Goal: Task Accomplishment & Management: Manage account settings

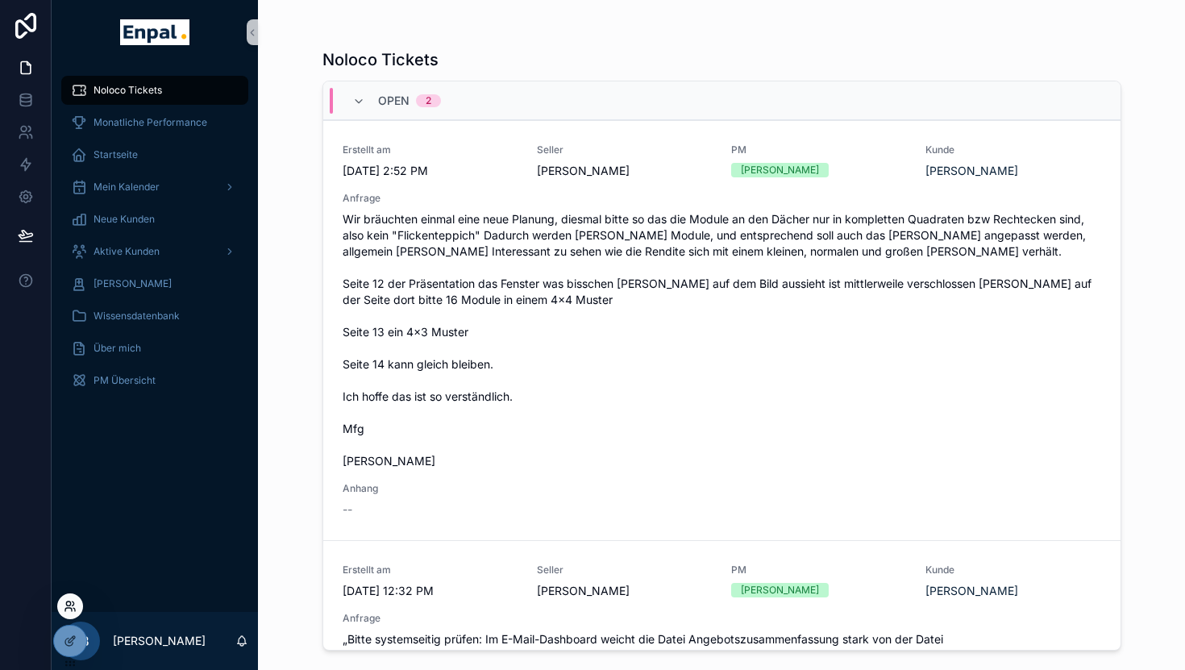
click at [69, 611] on icon at bounding box center [70, 606] width 13 height 13
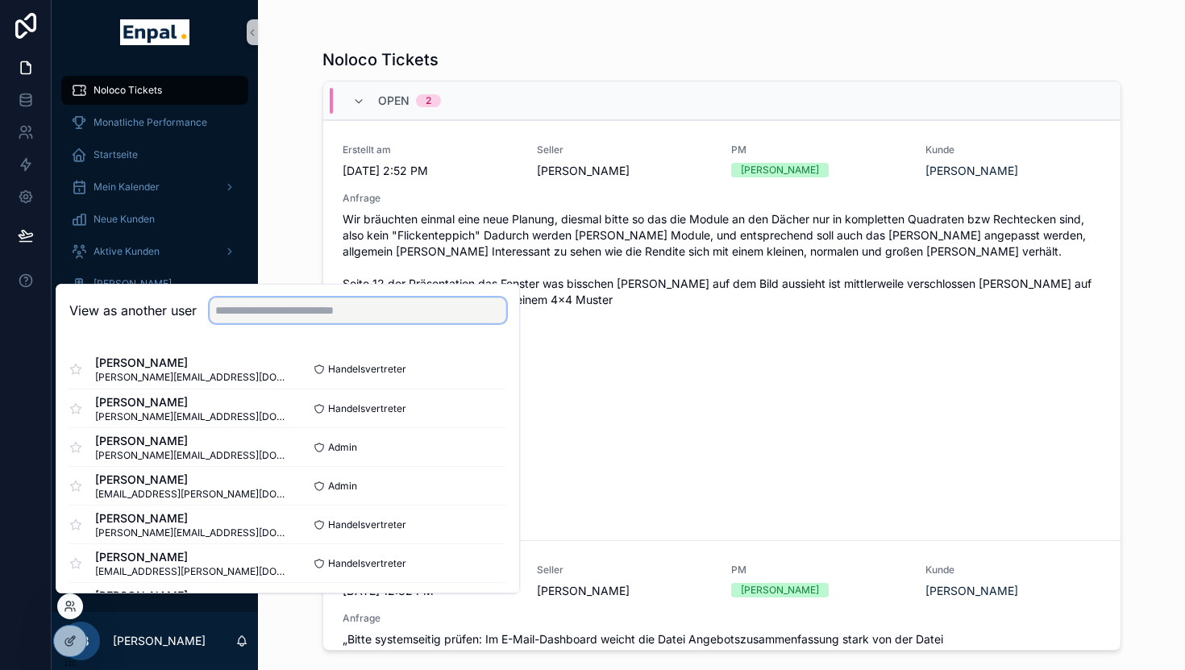
click at [291, 303] on input "text" at bounding box center [358, 310] width 297 height 26
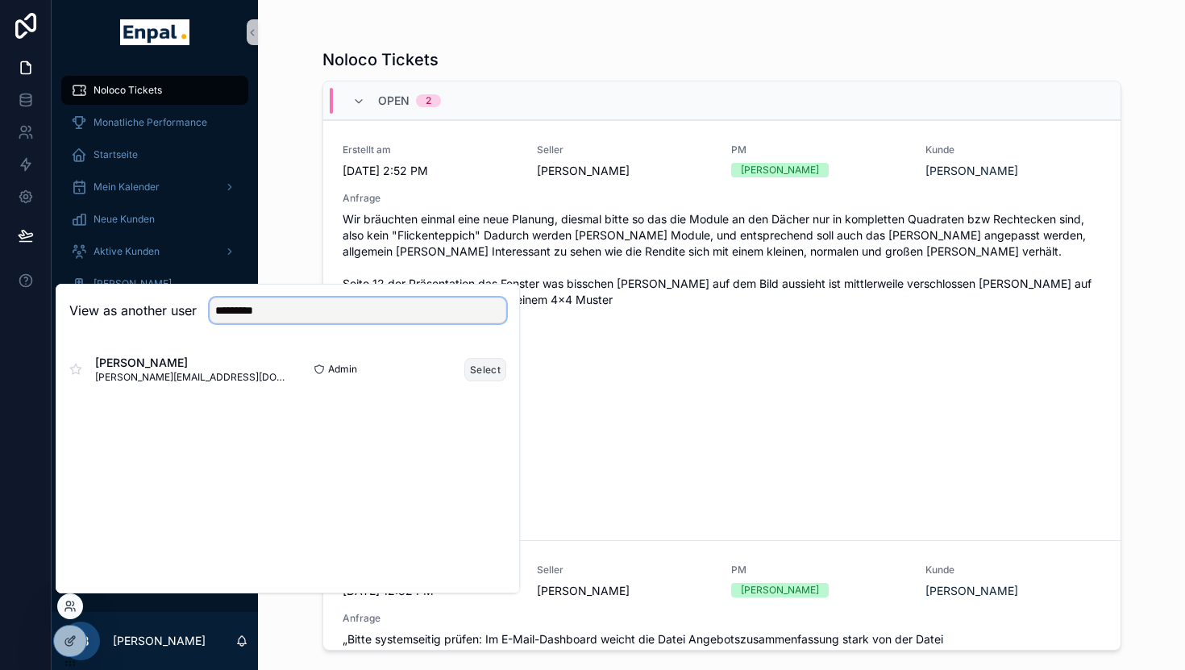
type input "*********"
click at [483, 372] on button "Select" at bounding box center [485, 369] width 42 height 23
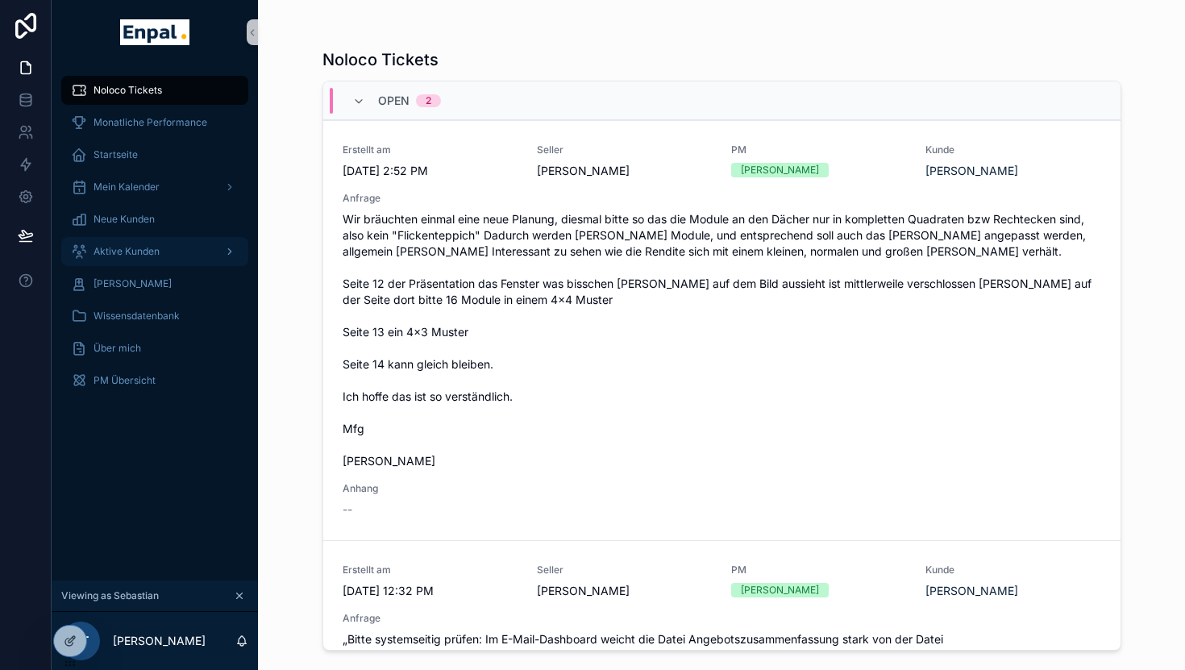
click at [158, 240] on div "Aktive Kunden" at bounding box center [155, 252] width 168 height 26
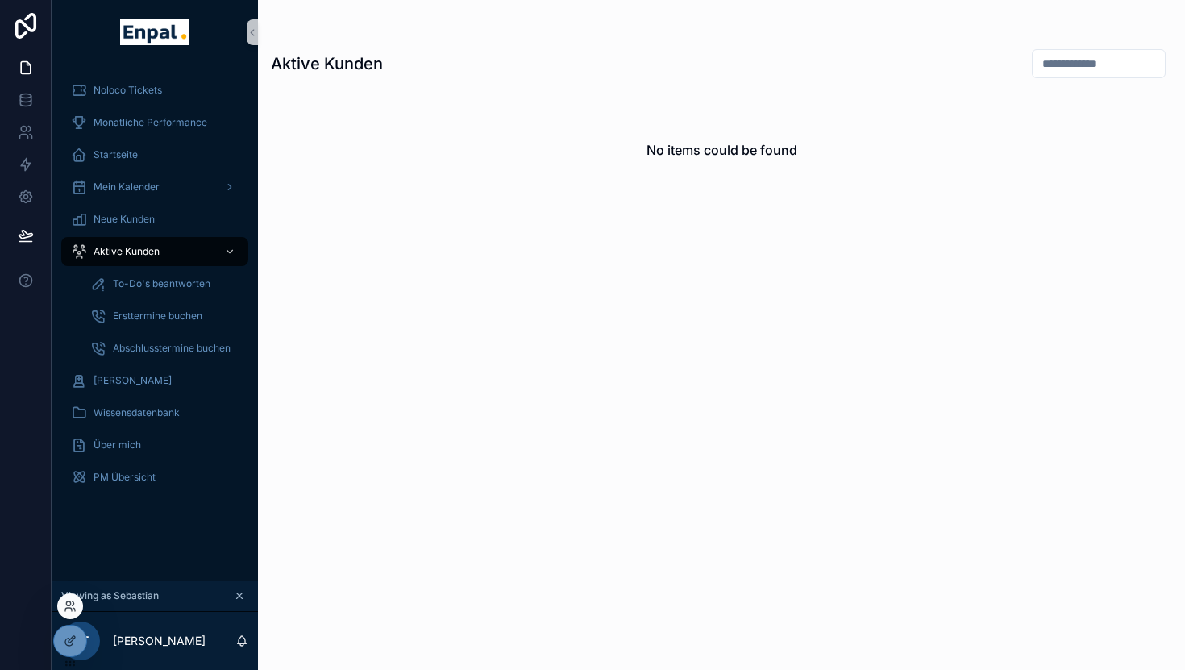
click at [67, 614] on div at bounding box center [70, 606] width 26 height 26
click at [67, 605] on icon at bounding box center [68, 603] width 4 height 4
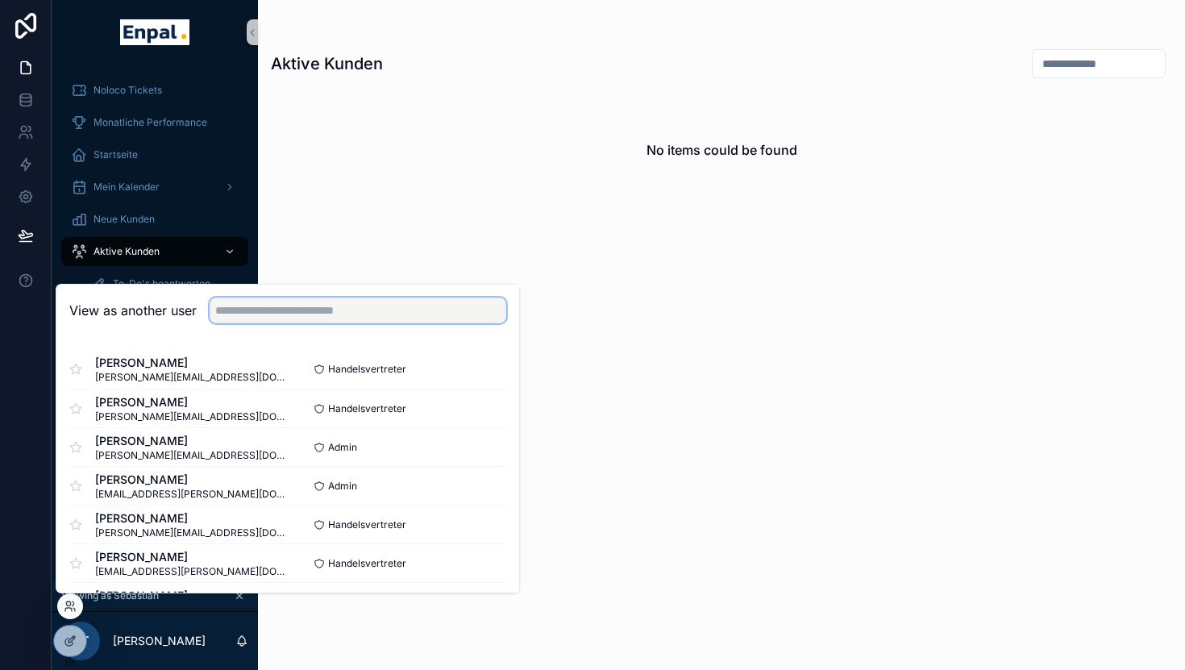
click at [293, 320] on input "text" at bounding box center [358, 310] width 297 height 26
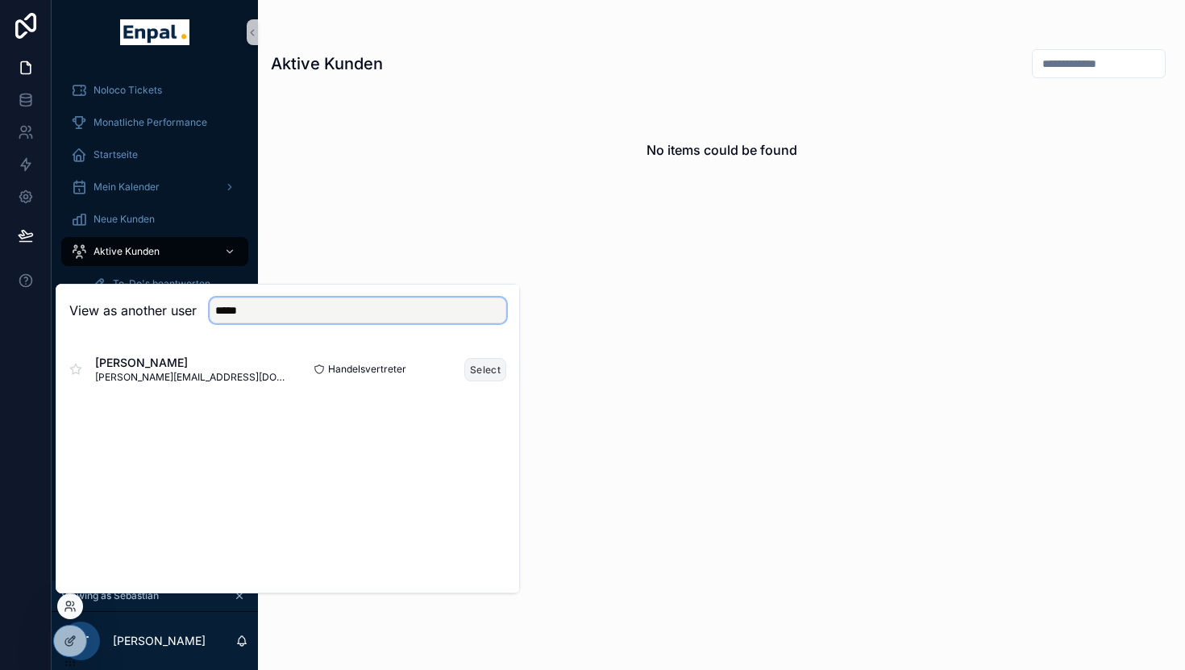
type input "*****"
click at [476, 365] on button "Select" at bounding box center [485, 369] width 42 height 23
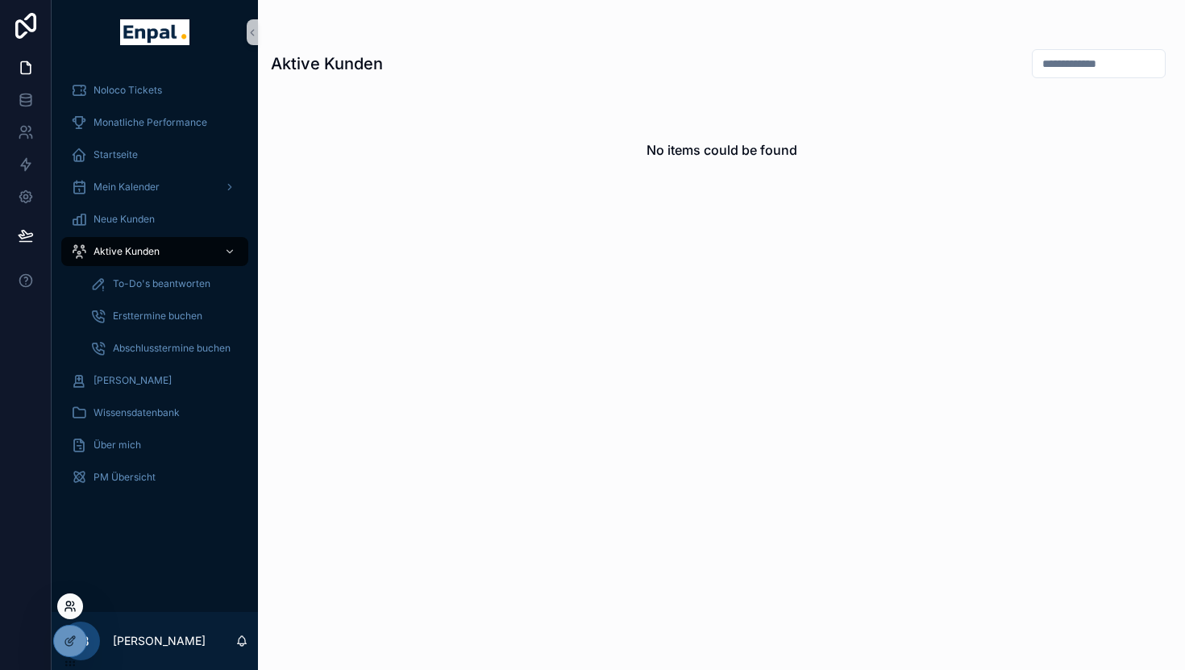
click at [71, 600] on icon at bounding box center [70, 606] width 13 height 13
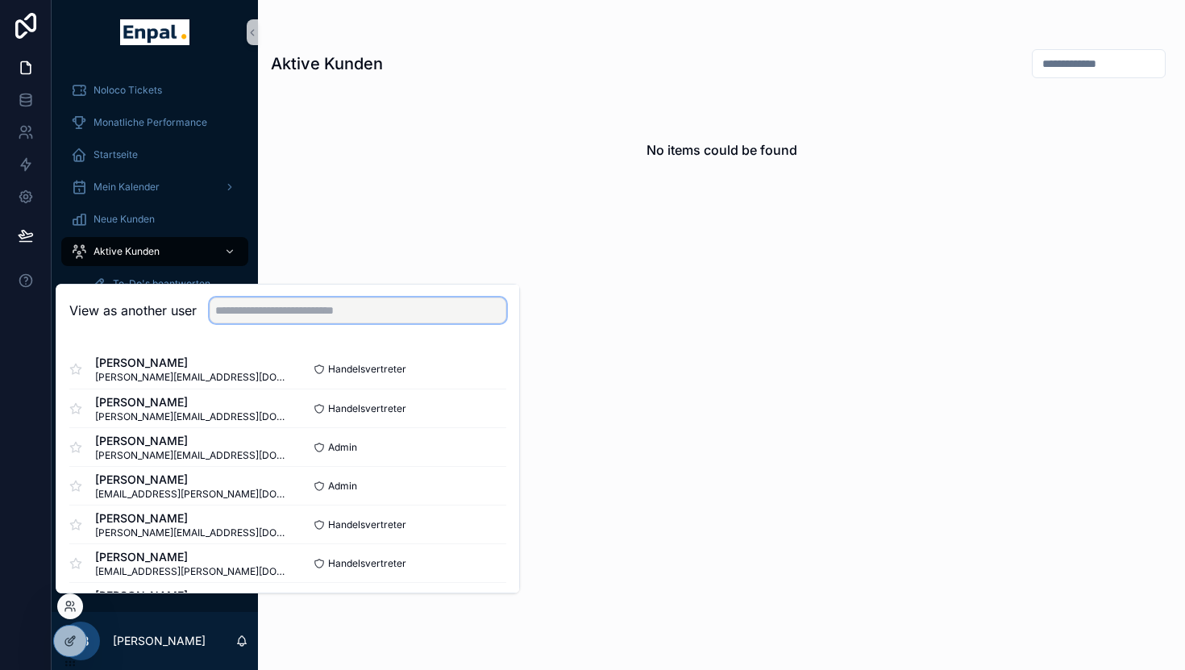
click at [345, 316] on input "text" at bounding box center [358, 310] width 297 height 26
click at [478, 369] on button "Select" at bounding box center [485, 369] width 42 height 23
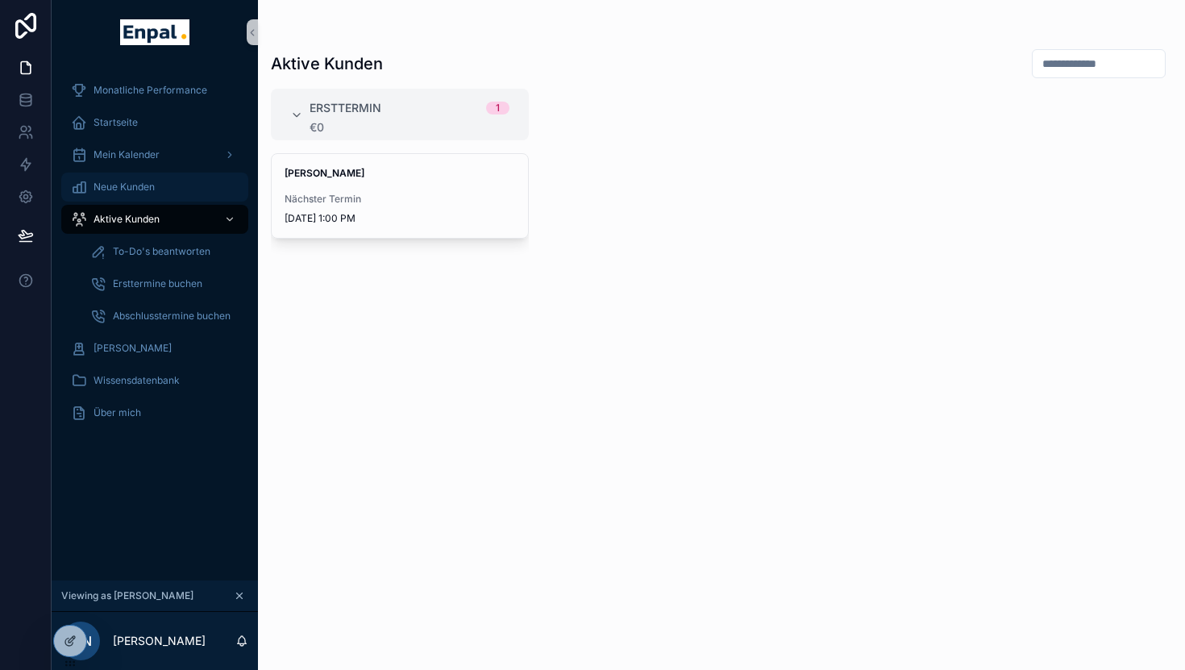
click at [147, 181] on span "Neue Kunden" at bounding box center [124, 187] width 61 height 13
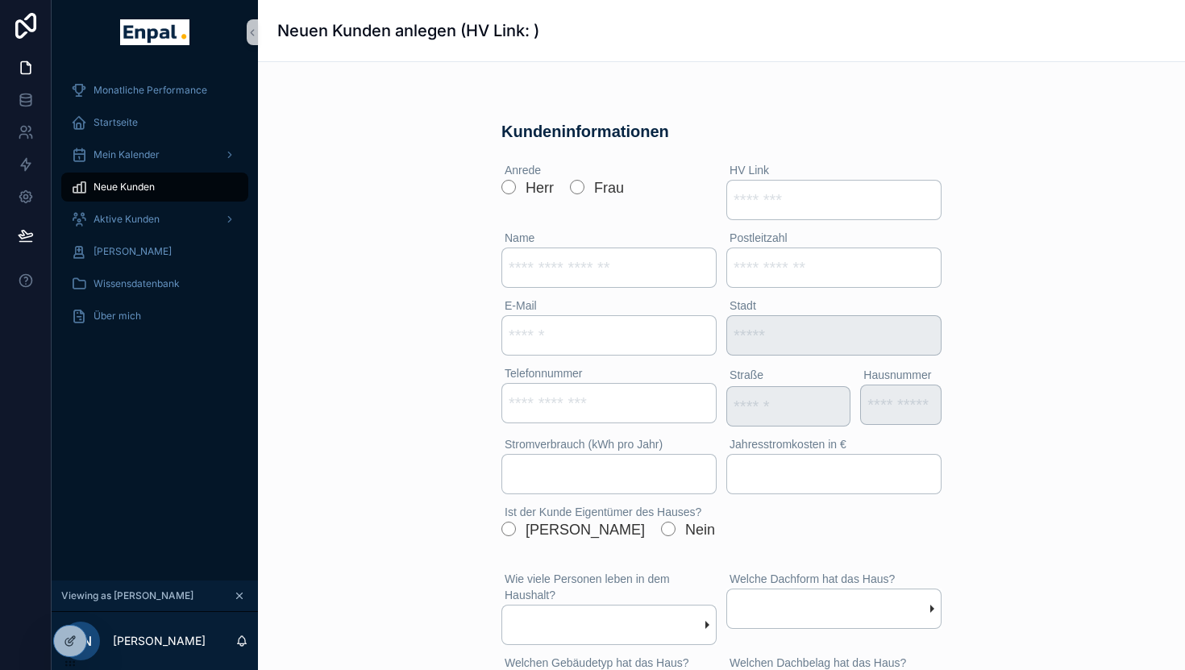
click at [586, 188] on div "scrollable content" at bounding box center [582, 189] width 24 height 18
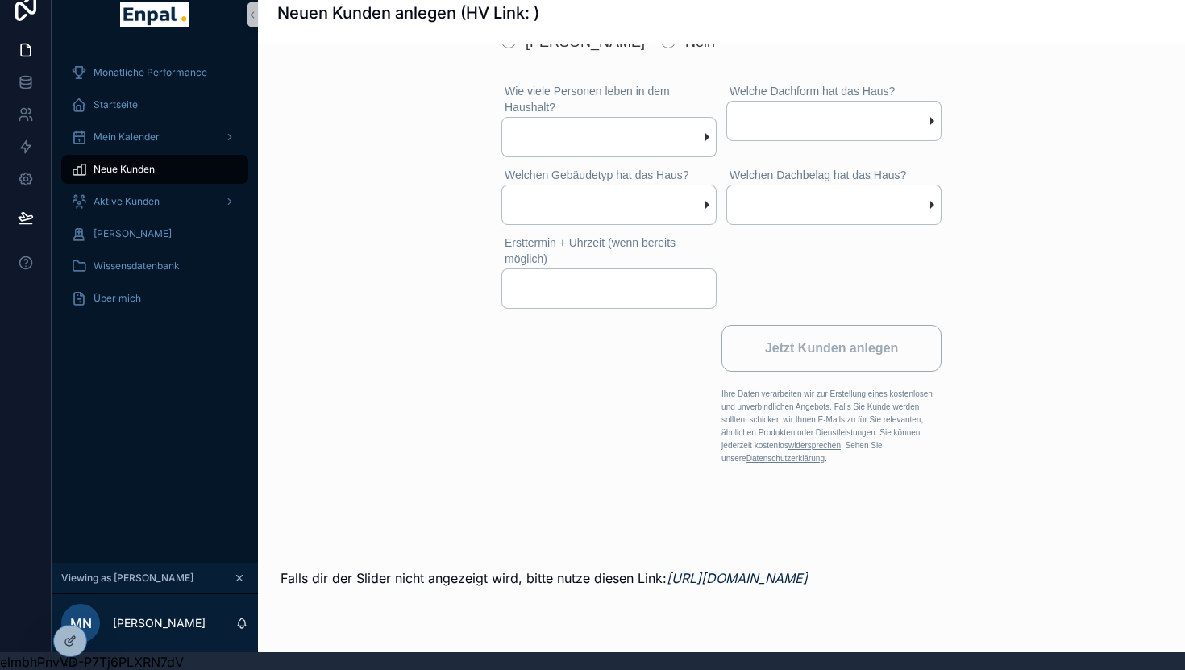
scroll to position [19, 0]
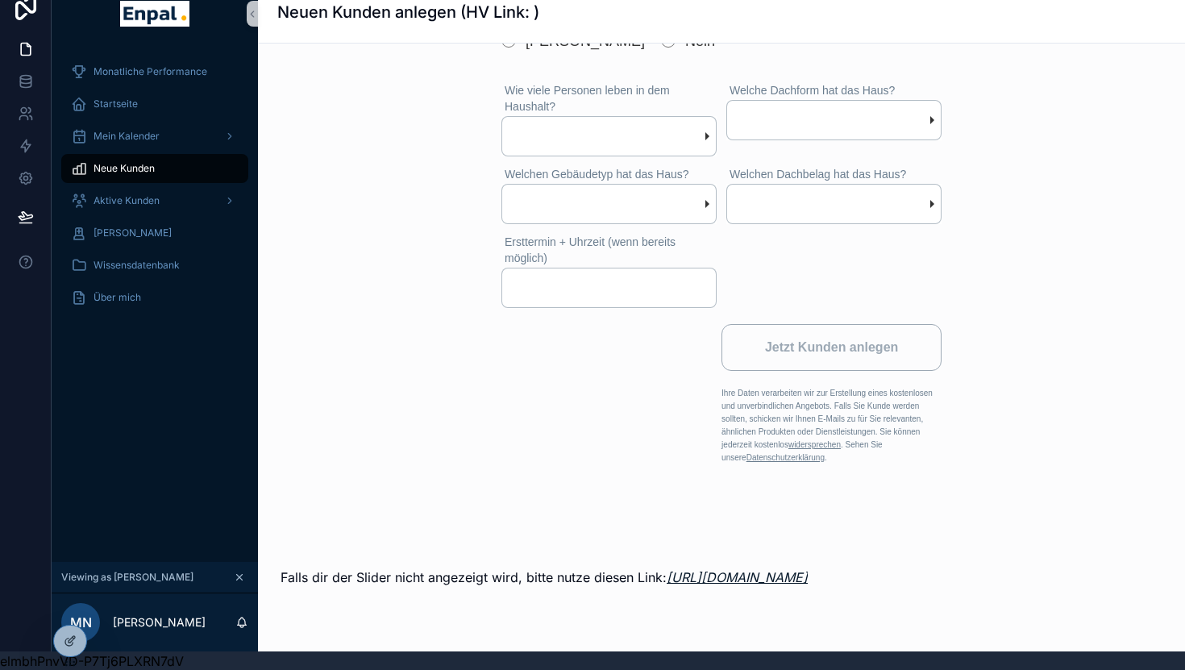
click at [793, 577] on link "https://www.angebot.enpal.de/d2d/hv-form" at bounding box center [737, 577] width 141 height 16
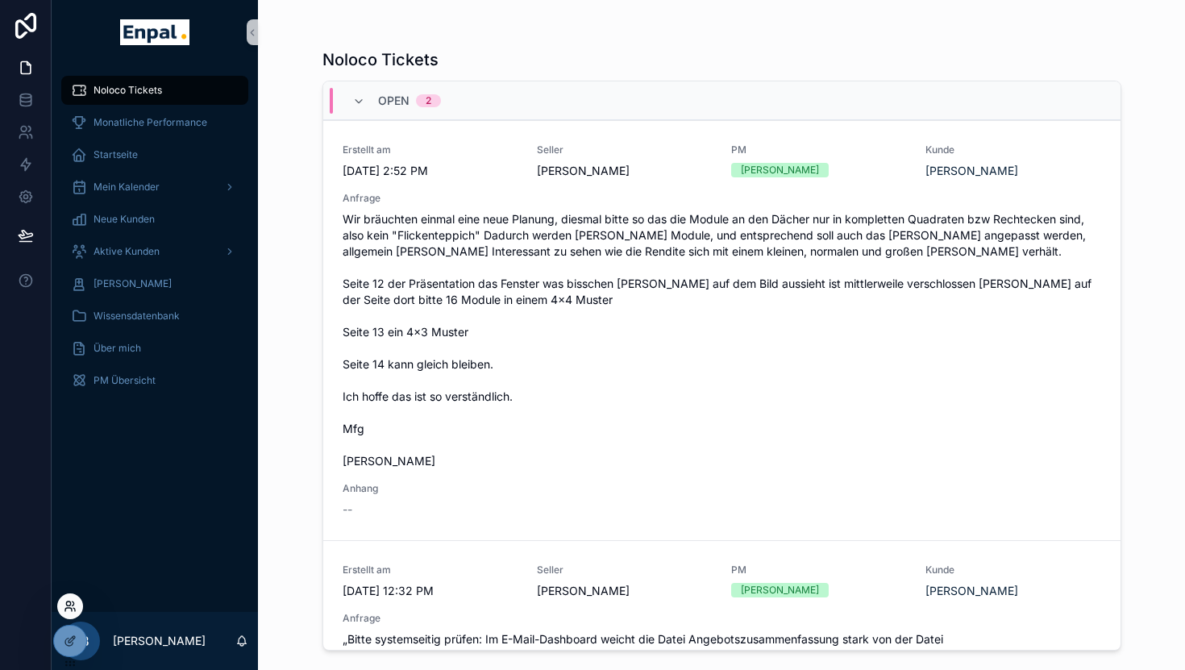
click at [65, 601] on icon at bounding box center [70, 606] width 13 height 13
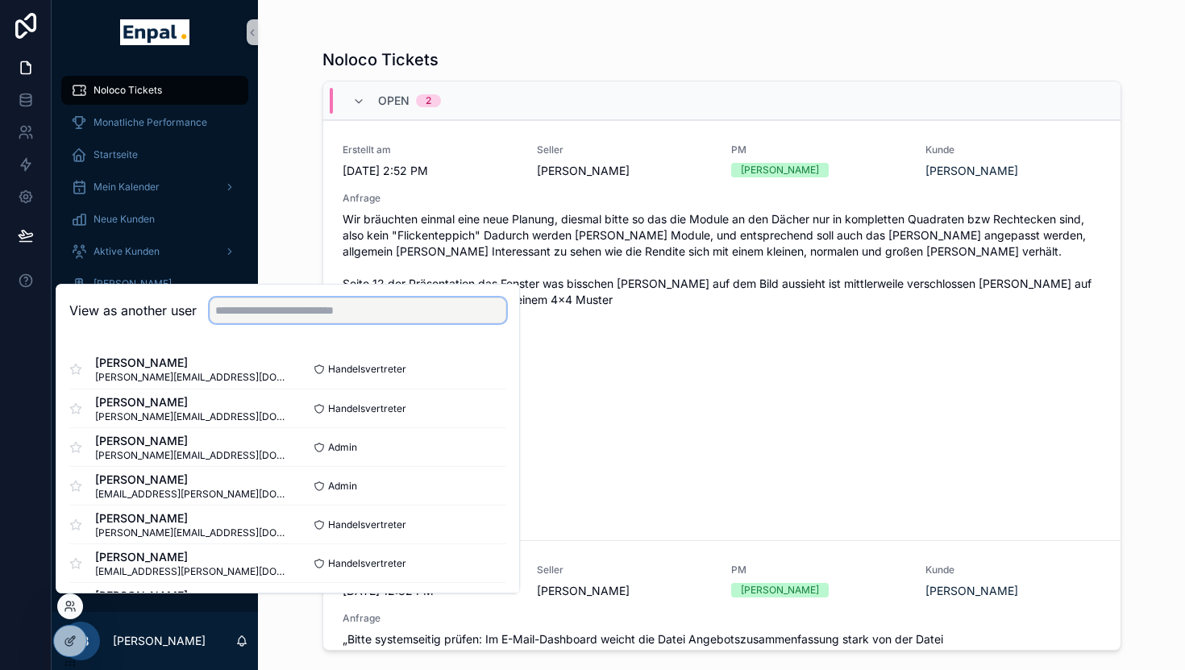
click at [280, 309] on input "text" at bounding box center [358, 310] width 297 height 26
click at [482, 372] on button "Select" at bounding box center [485, 369] width 42 height 23
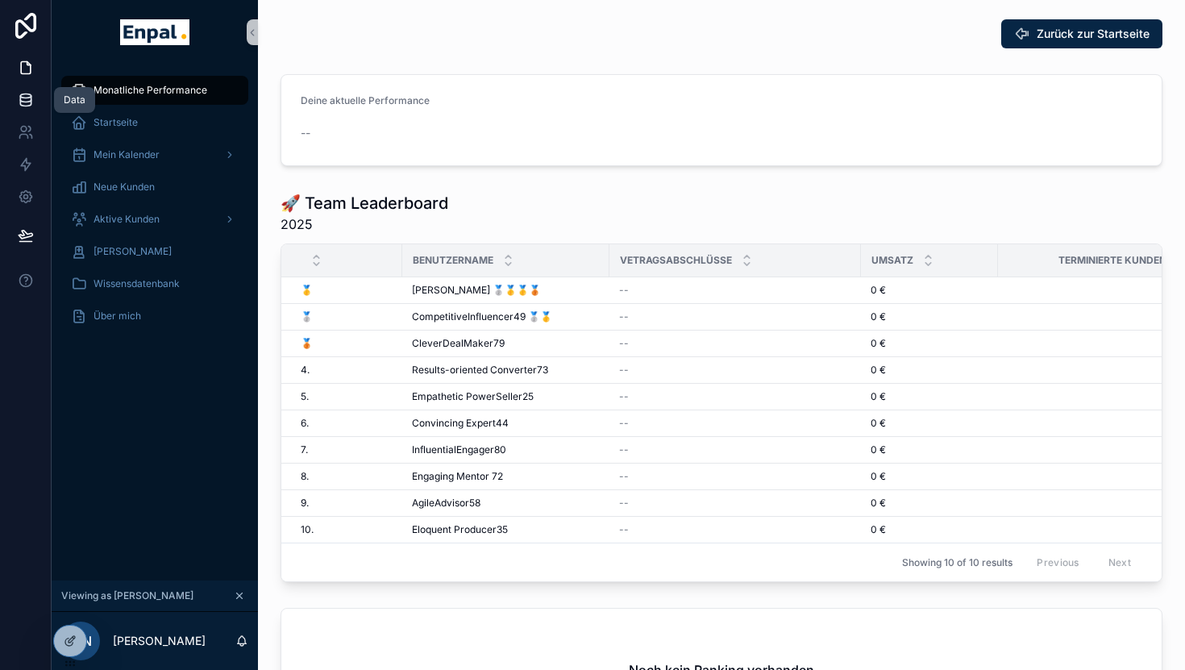
click at [26, 92] on icon at bounding box center [26, 100] width 16 height 16
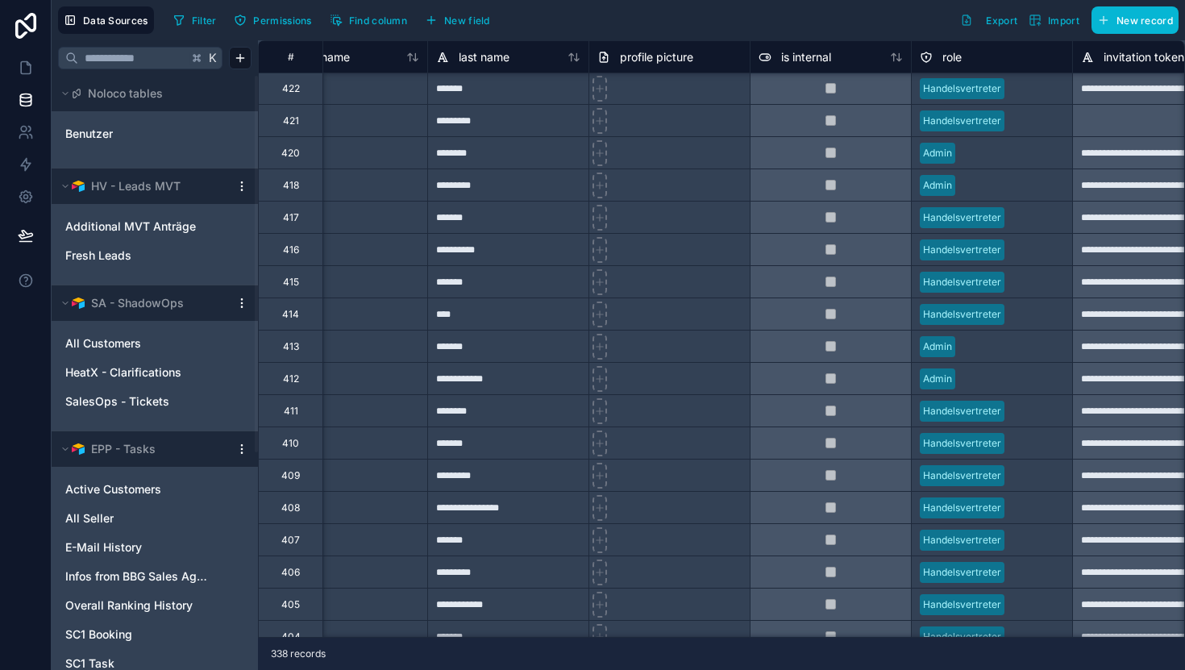
scroll to position [1, 0]
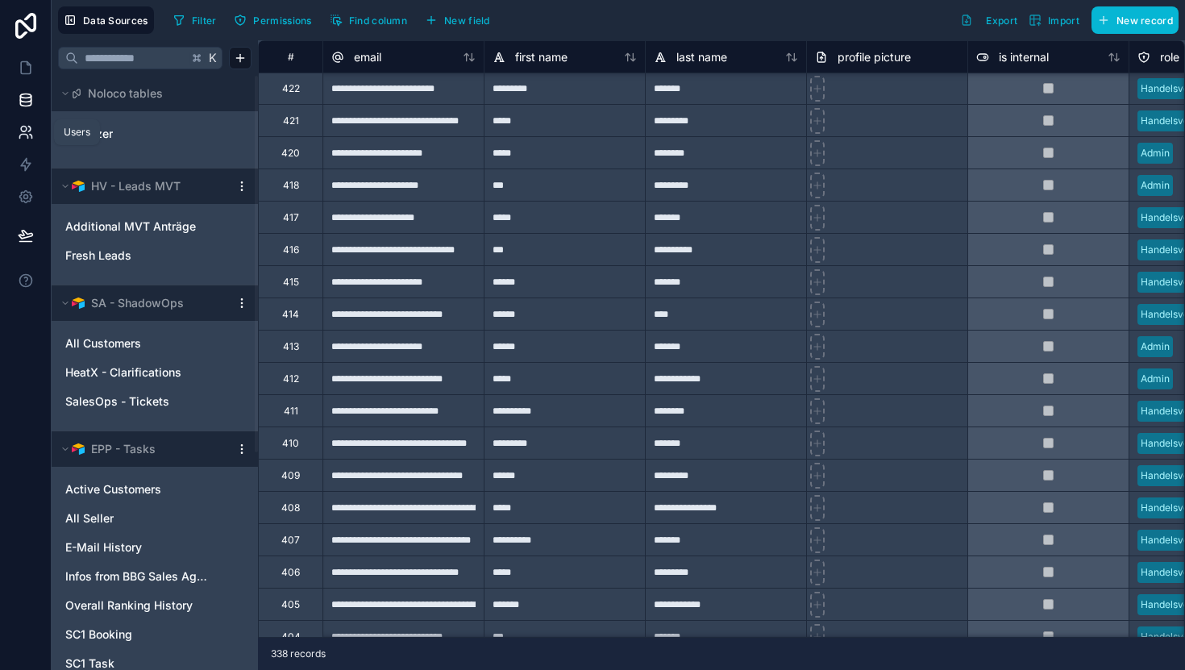
click at [14, 125] on link at bounding box center [25, 132] width 51 height 32
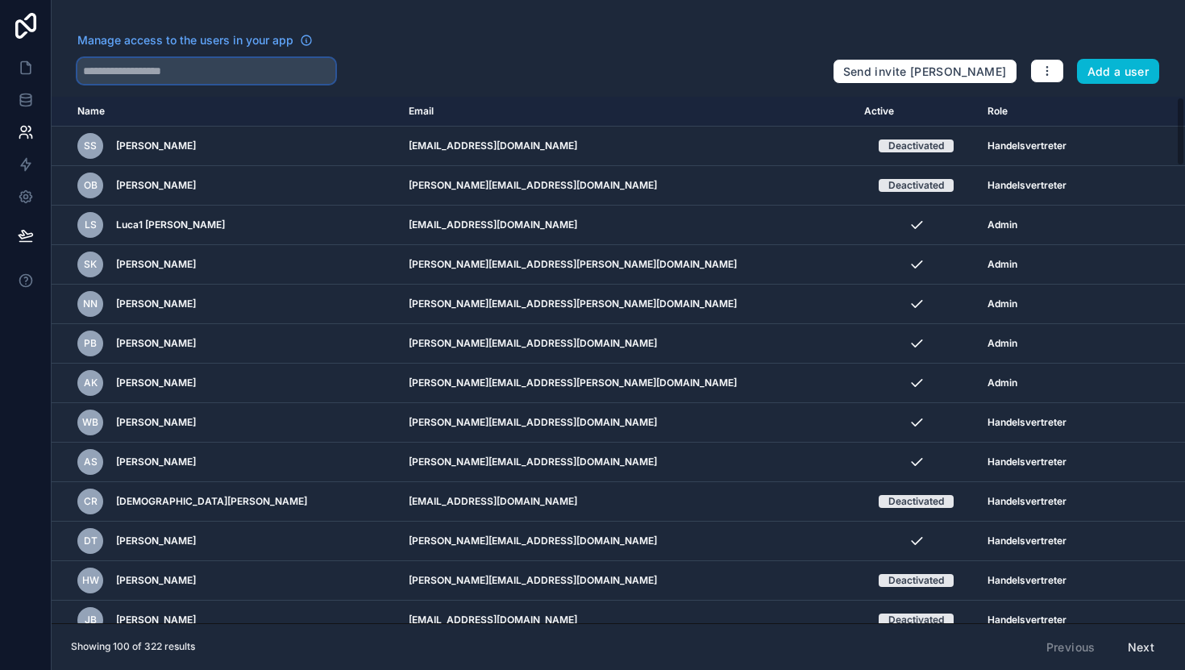
click at [215, 69] on input "text" at bounding box center [206, 71] width 258 height 26
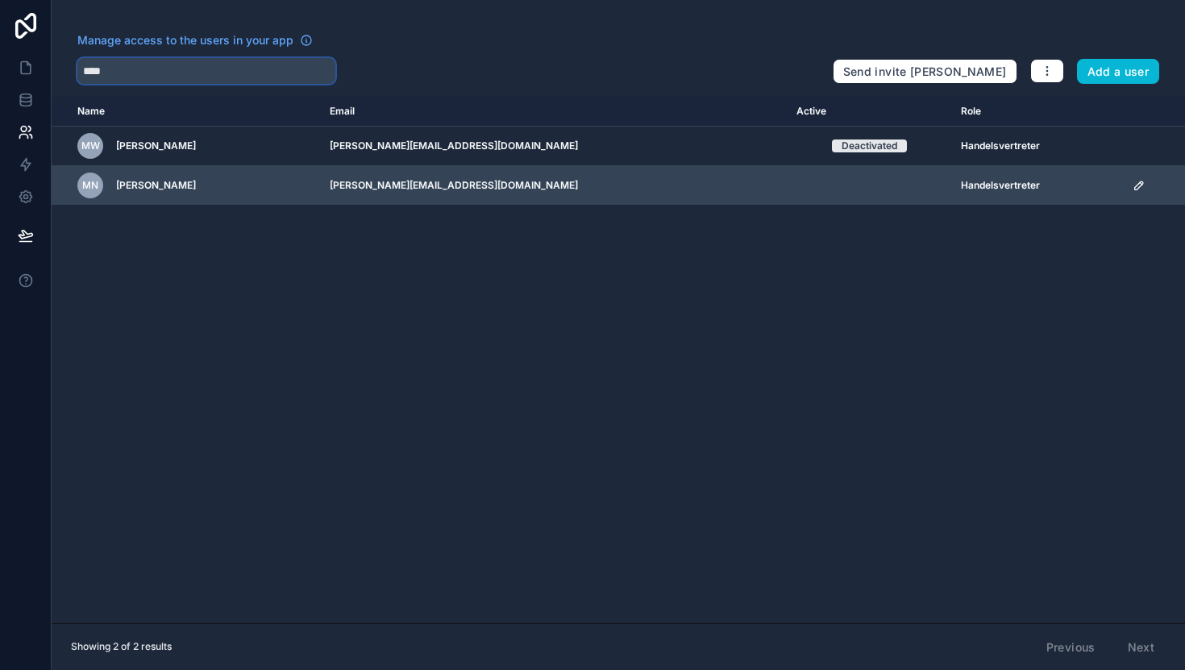
type input "****"
click at [1135, 189] on icon "scrollable content" at bounding box center [1139, 185] width 8 height 8
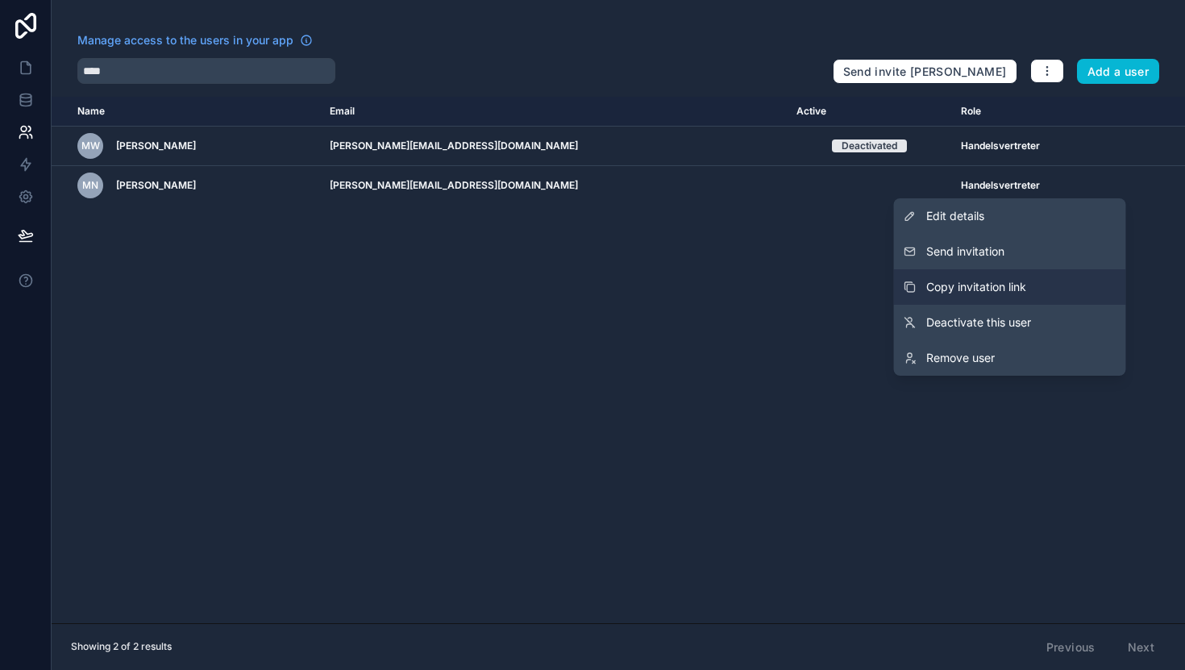
click at [972, 281] on span "Copy invitation link" at bounding box center [976, 287] width 100 height 16
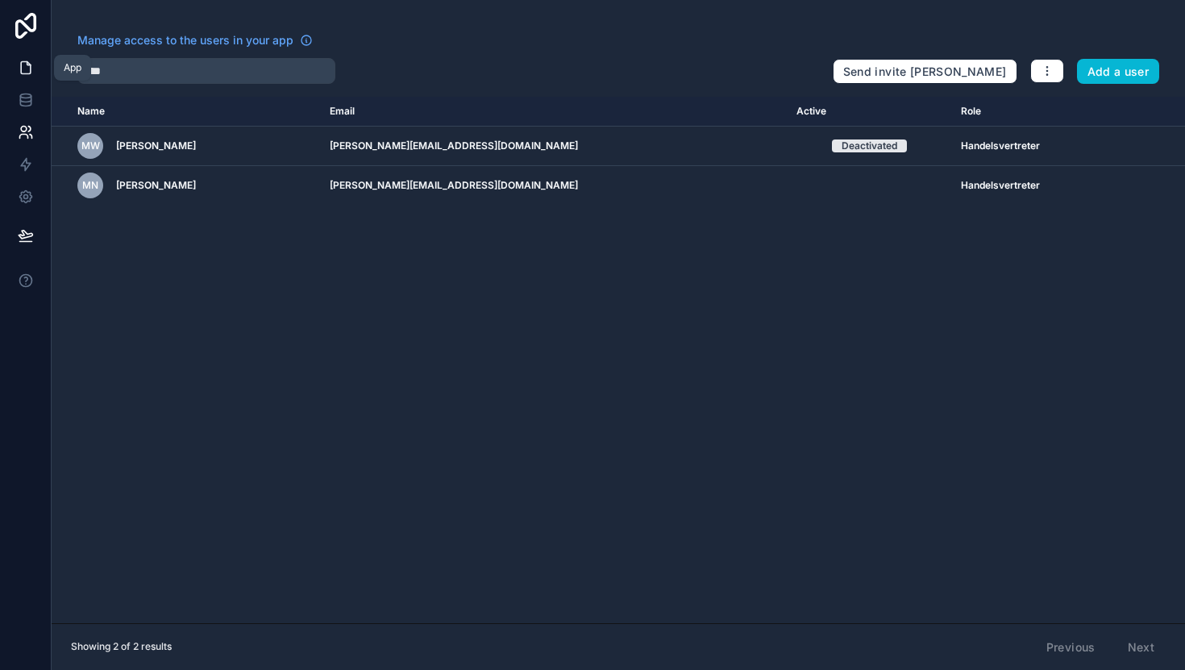
click at [24, 60] on icon at bounding box center [26, 68] width 16 height 16
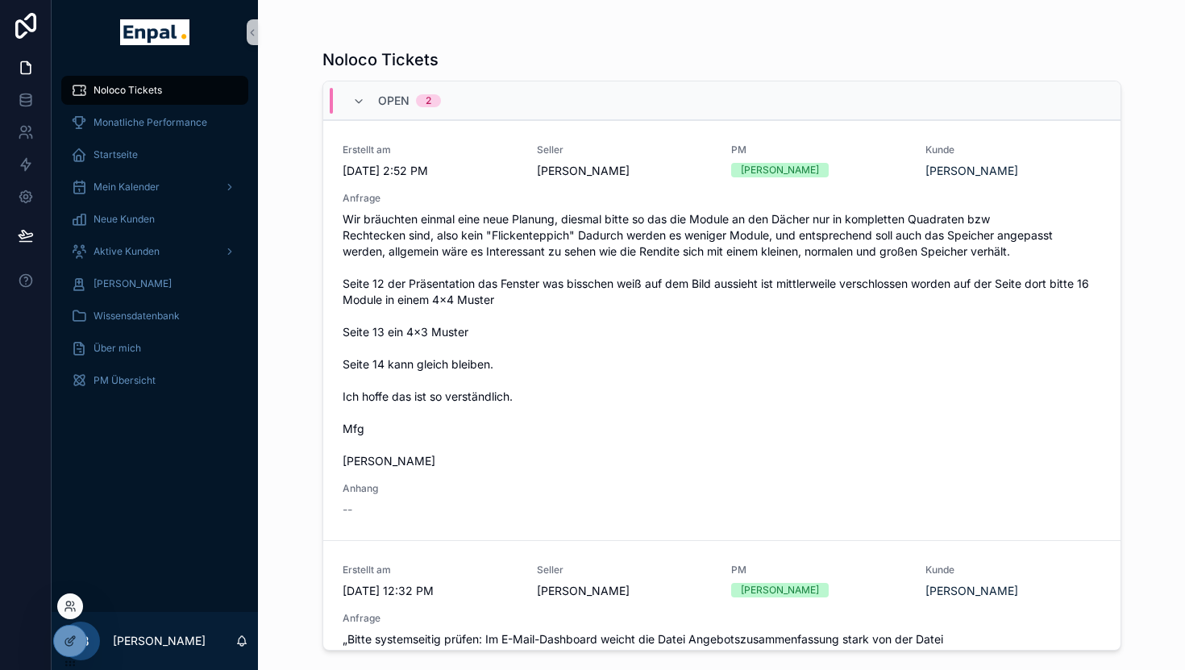
click at [70, 613] on div at bounding box center [70, 606] width 26 height 26
click at [64, 605] on icon at bounding box center [70, 606] width 13 height 13
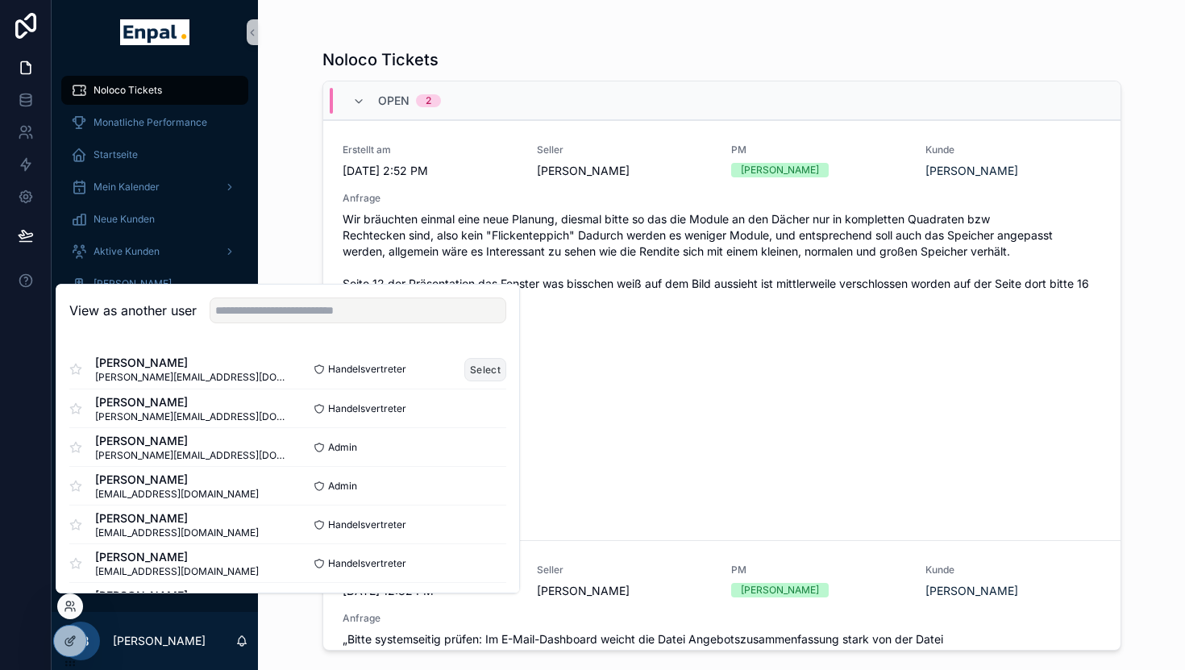
click at [479, 364] on button "Select" at bounding box center [485, 369] width 42 height 23
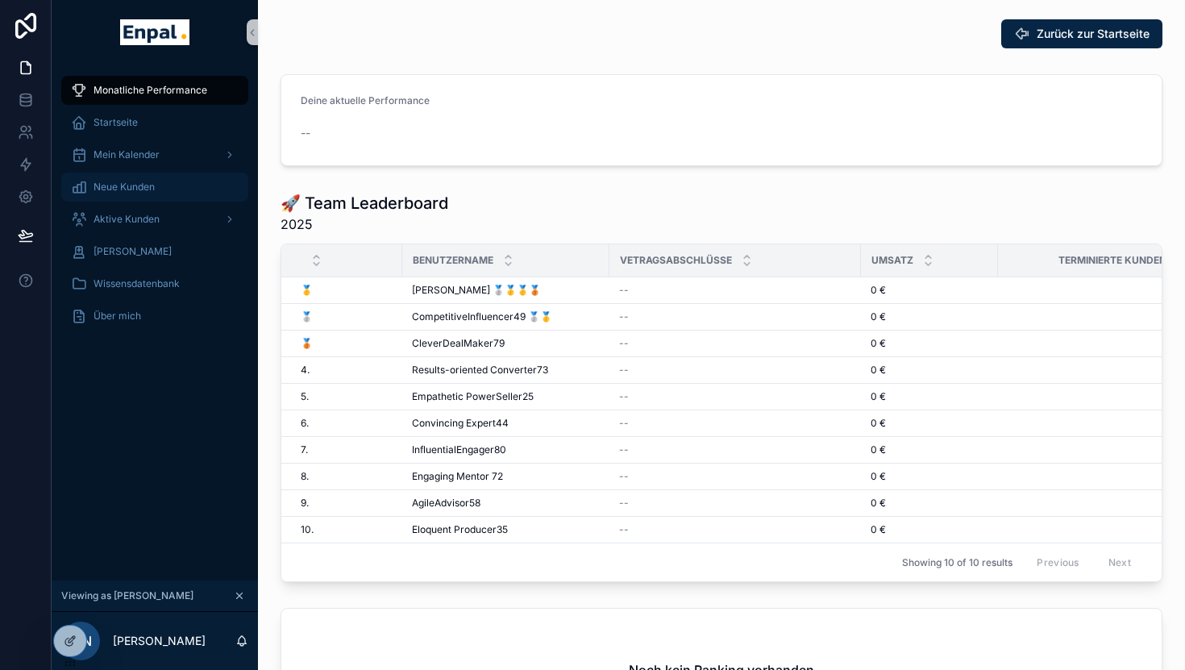
click at [153, 188] on span "Neue Kunden" at bounding box center [124, 187] width 61 height 13
